Goal: Transaction & Acquisition: Obtain resource

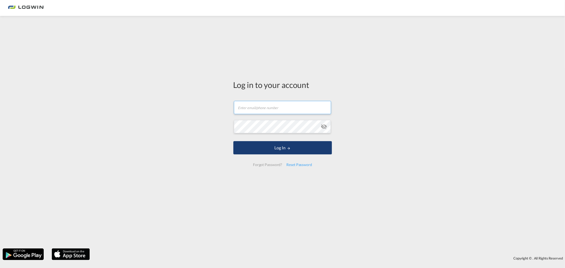
type input "[PERSON_NAME][EMAIL_ADDRESS][DOMAIN_NAME]"
click at [258, 149] on button "Log In" at bounding box center [282, 147] width 99 height 13
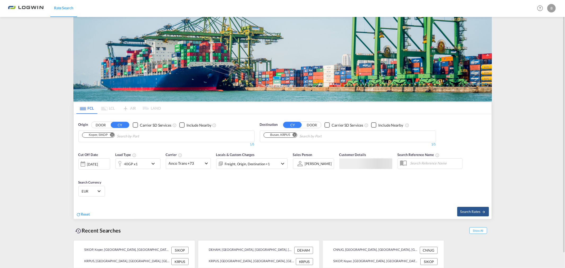
click at [134, 138] on input "Chips input." at bounding box center [142, 136] width 50 height 8
click at [112, 135] on md-icon "Remove" at bounding box center [112, 135] width 4 height 4
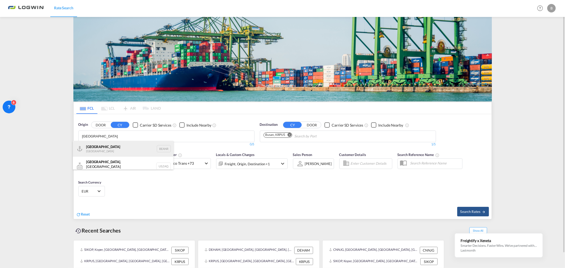
type input "[GEOGRAPHIC_DATA]"
click at [110, 147] on div "Antwerp [GEOGRAPHIC_DATA] BEANR" at bounding box center [123, 149] width 101 height 16
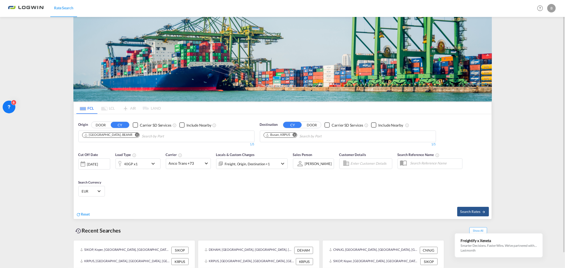
click at [296, 135] on md-icon "Remove" at bounding box center [294, 135] width 4 height 4
click at [292, 135] on body "Rate Search Rate Search Help Resources Product Release B My Profile Logout FCL …" at bounding box center [282, 134] width 565 height 268
click at [289, 132] on body "Rate Search Rate Search Help Resources Product Release B My Profile Logout FCL …" at bounding box center [282, 134] width 565 height 268
type input "lyttelton"
click at [277, 147] on div "Lyttelton [GEOGRAPHIC_DATA] NZLYT" at bounding box center [304, 149] width 101 height 16
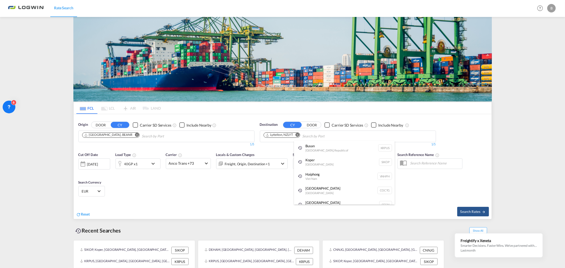
click at [329, 200] on div "Singapore [GEOGRAPHIC_DATA] [GEOGRAPHIC_DATA]" at bounding box center [344, 205] width 101 height 14
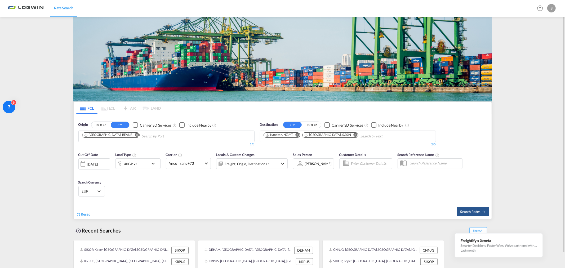
click at [354, 135] on md-icon "Remove" at bounding box center [356, 135] width 4 height 4
click at [154, 164] on md-icon "icon-chevron-down" at bounding box center [154, 163] width 9 height 6
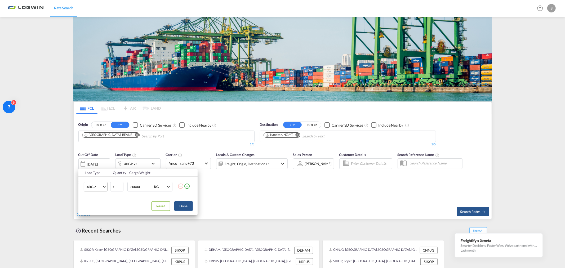
click at [105, 187] on span "Choose: \a40GP" at bounding box center [104, 186] width 3 height 3
click at [98, 175] on md-option "20GP" at bounding box center [100, 174] width 36 height 13
click at [181, 208] on button "Done" at bounding box center [183, 206] width 19 height 10
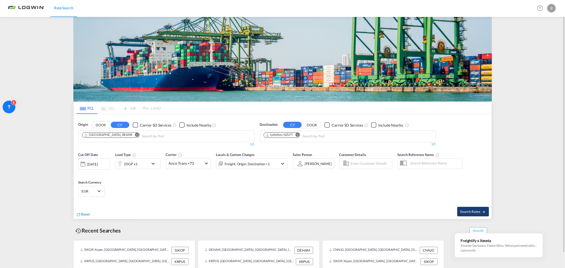
click at [467, 210] on span "Search Rates" at bounding box center [472, 211] width 25 height 4
type input "BEANR to NZLYT / [DATE]"
